Goal: Find specific page/section: Find specific page/section

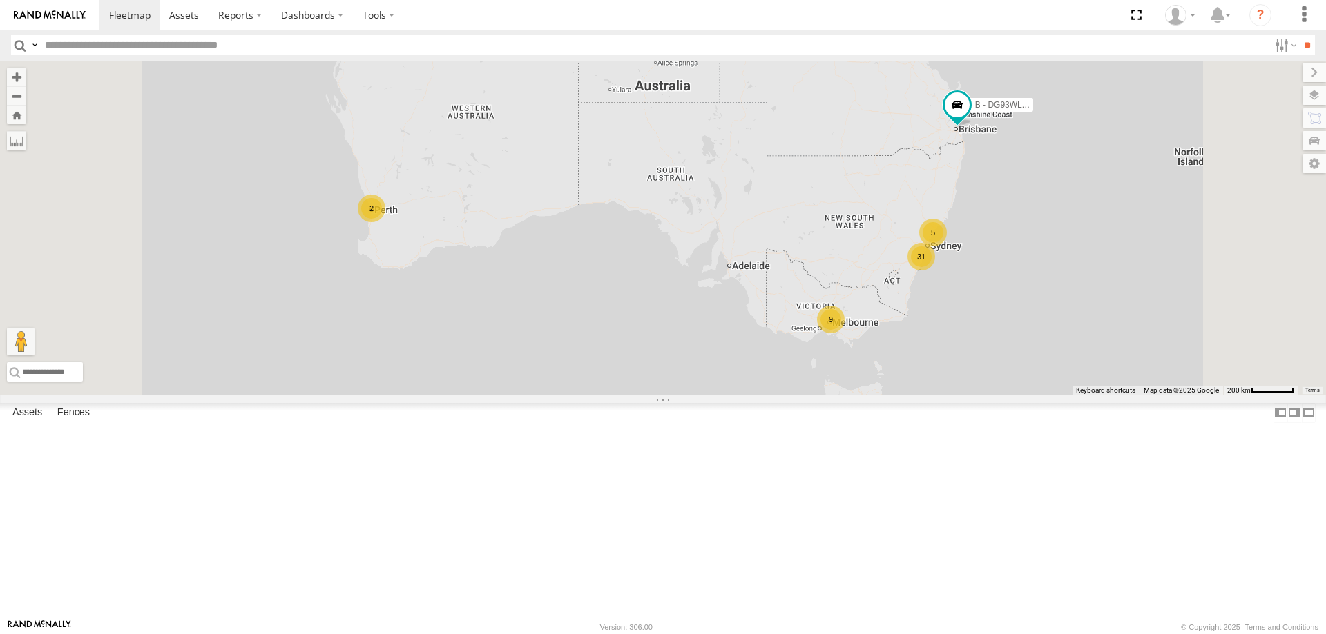
click at [0, 0] on div "All Assets" at bounding box center [0, 0] width 0 height 0
click at [0, 0] on span "Asset" at bounding box center [0, 0] width 0 height 0
click at [0, 0] on div "W - ADS247 - [PERSON_NAME]" at bounding box center [0, 0] width 0 height 0
